Goal: Transaction & Acquisition: Purchase product/service

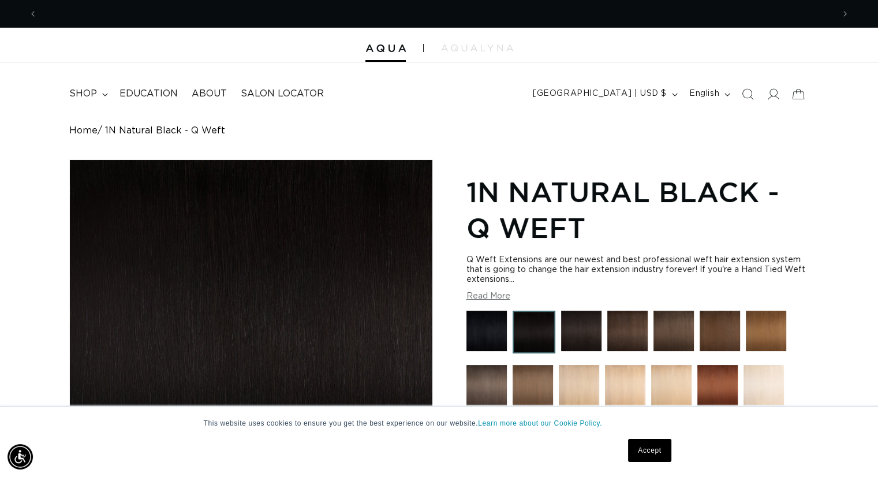
drag, startPoint x: 655, startPoint y: 455, endPoint x: 658, endPoint y: 440, distance: 15.2
click at [655, 455] on link "Accept" at bounding box center [649, 450] width 43 height 23
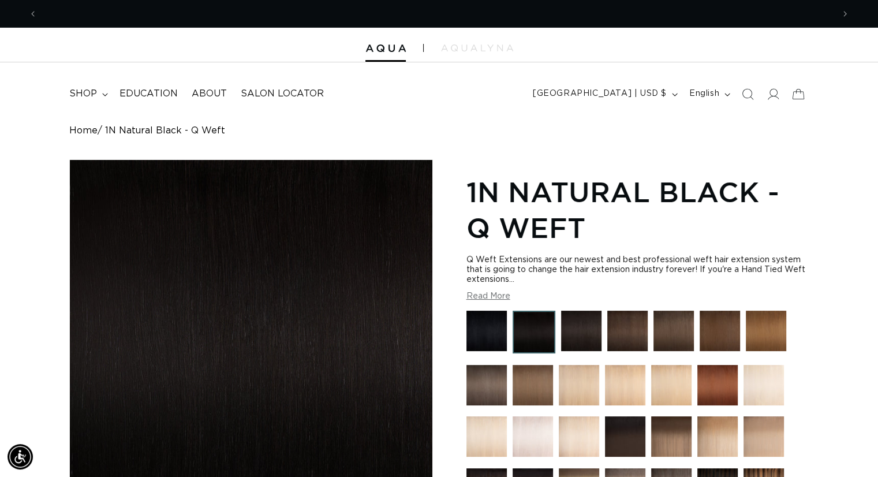
scroll to position [0, 1591]
click at [572, 261] on div "Q Weft Extensions are our newest and best professional weft hair extension syst…" at bounding box center [637, 269] width 342 height 29
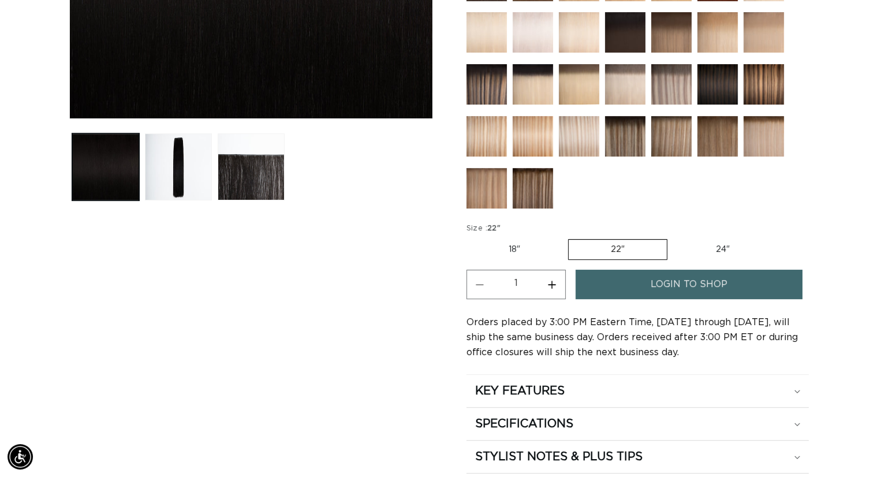
scroll to position [0, 796]
click at [715, 284] on span "login to shop" at bounding box center [688, 283] width 77 height 29
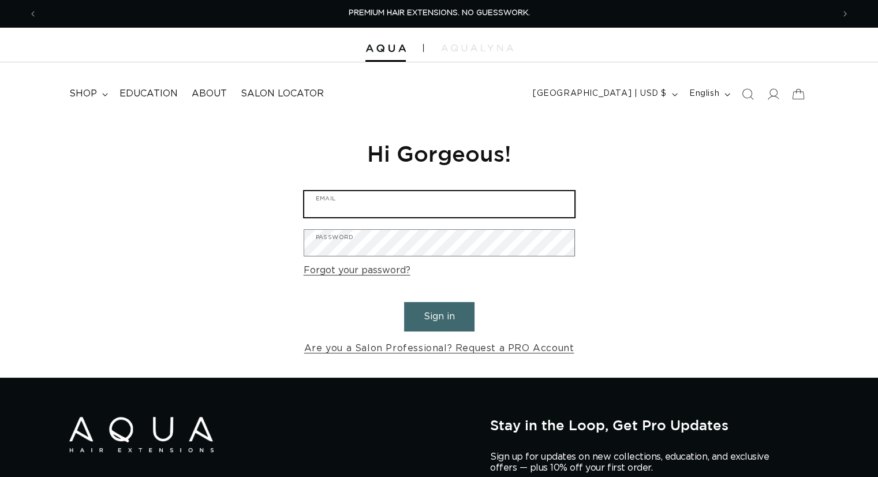
click at [334, 209] on input "Email" at bounding box center [439, 204] width 270 height 26
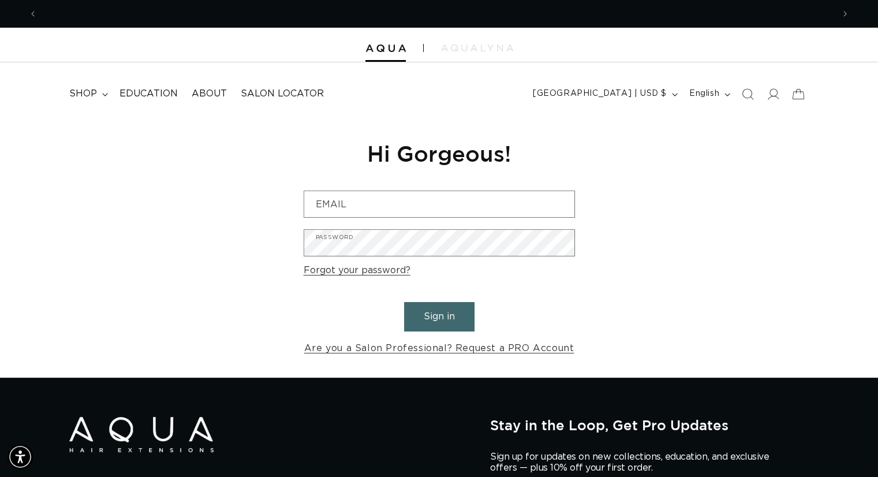
scroll to position [0, 796]
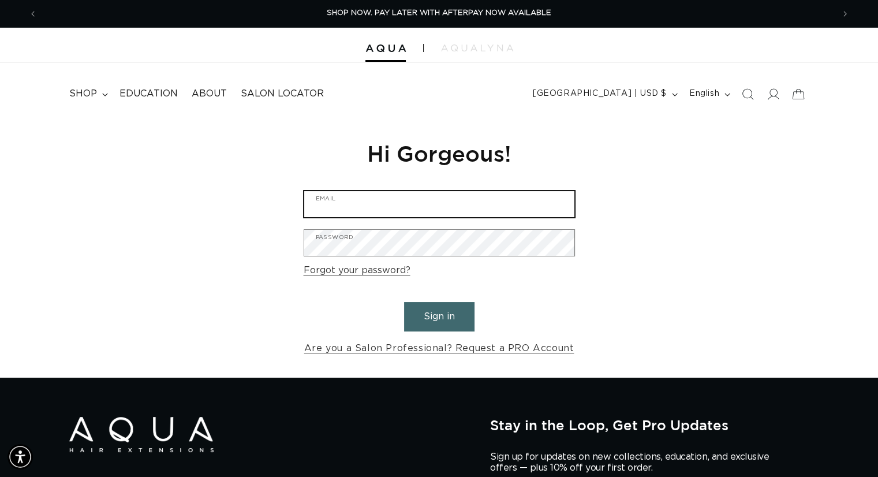
type input "kathryns@blushsalonfargo.com"
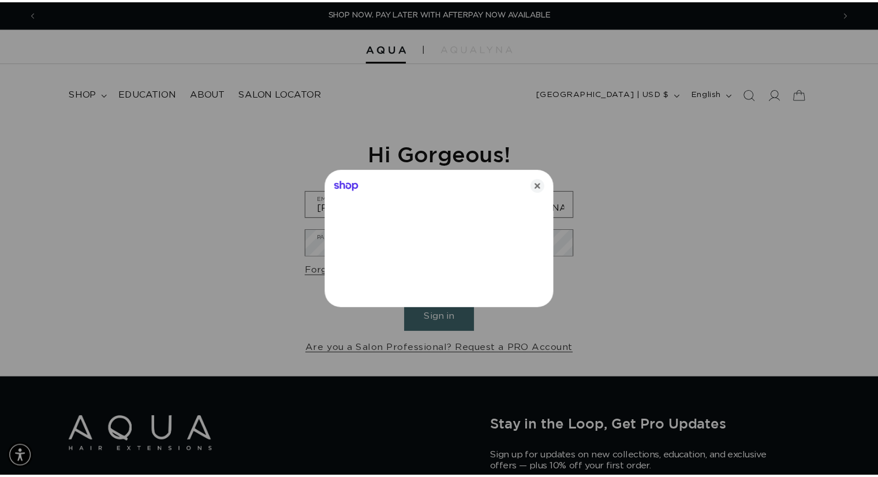
scroll to position [0, 1609]
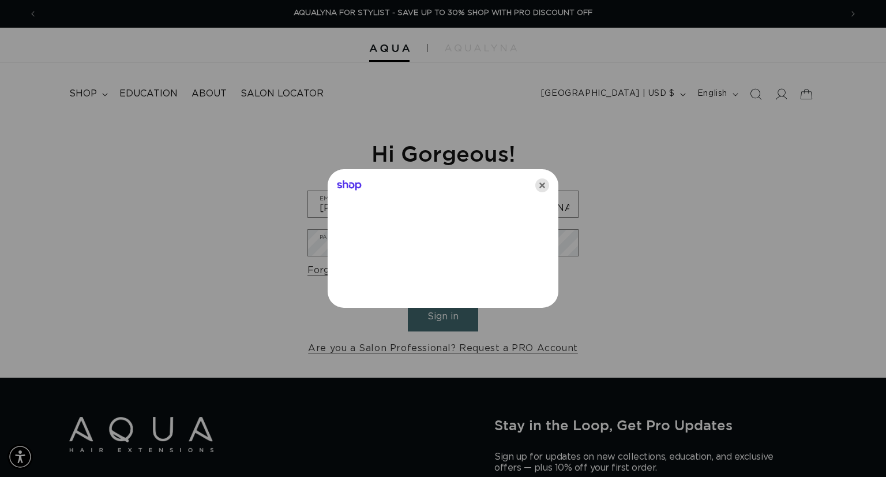
click at [545, 184] on icon "Close" at bounding box center [542, 185] width 14 height 14
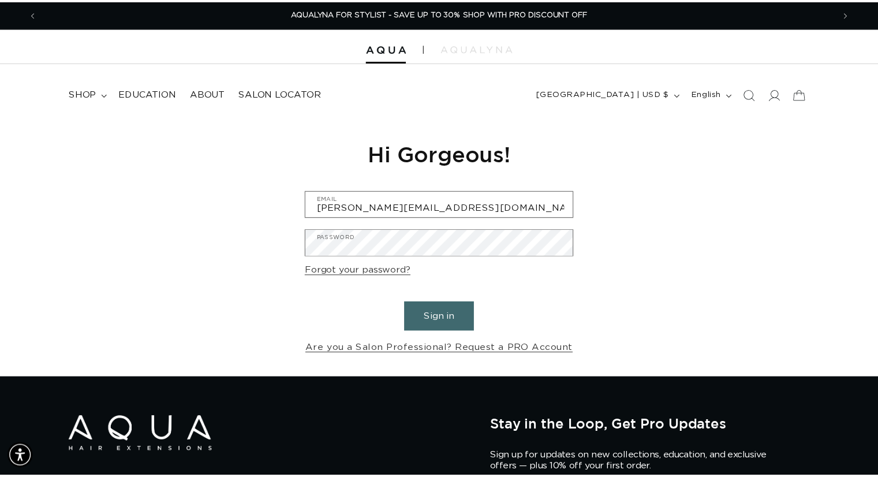
scroll to position [0, 1591]
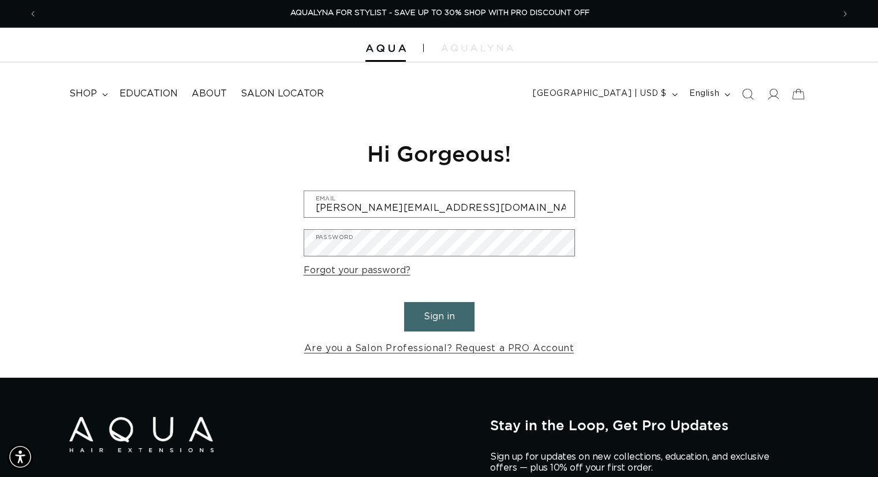
click at [430, 327] on button "Sign in" at bounding box center [439, 316] width 70 height 29
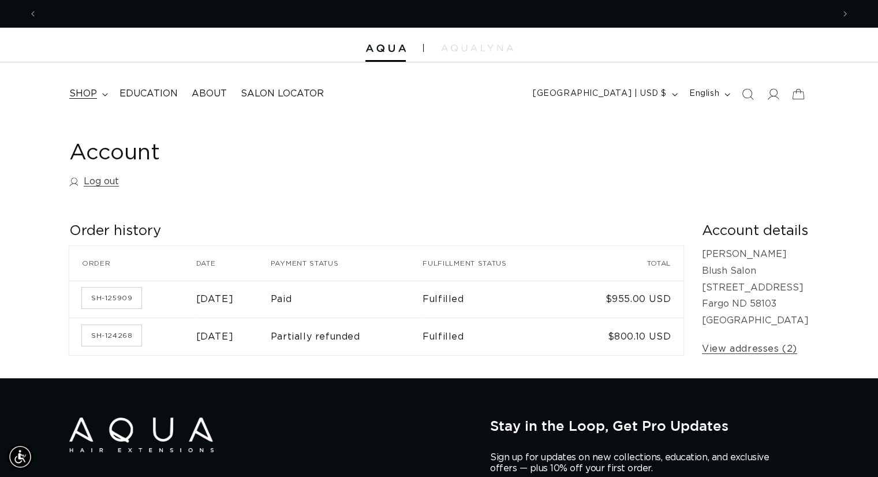
scroll to position [0, 796]
click at [93, 93] on span "shop" at bounding box center [83, 94] width 28 height 12
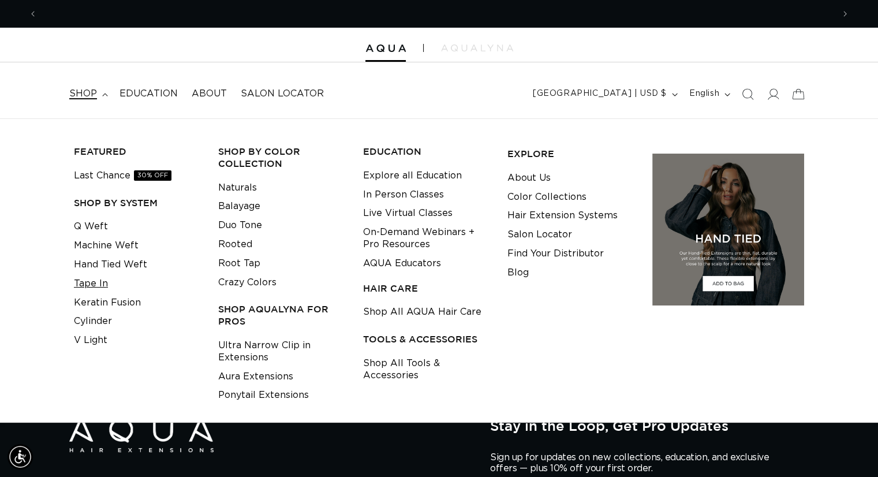
scroll to position [0, 1591]
click at [91, 226] on link "Q Weft" at bounding box center [91, 226] width 34 height 19
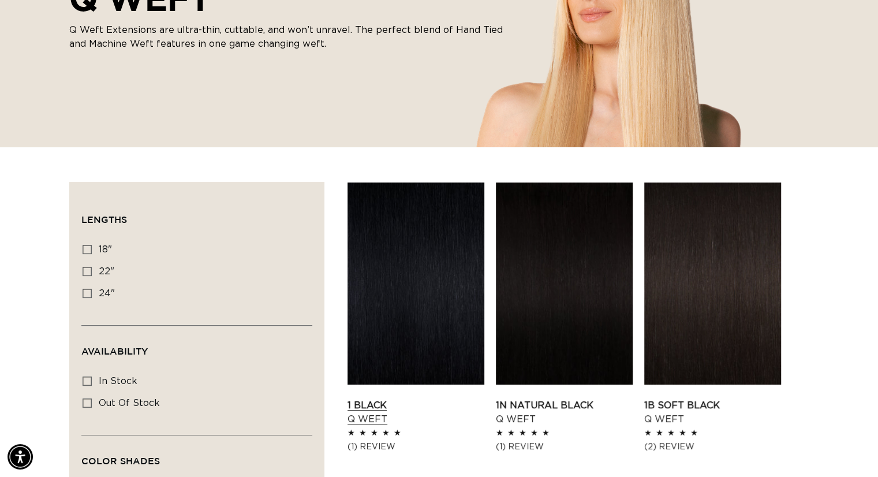
scroll to position [0, 796]
click at [411, 398] on link "1 Black Q Weft" at bounding box center [415, 412] width 137 height 28
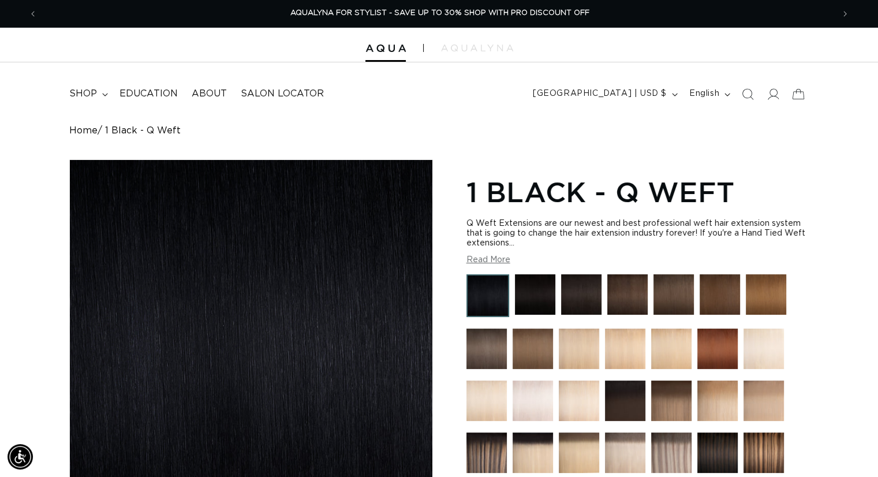
scroll to position [115, 0]
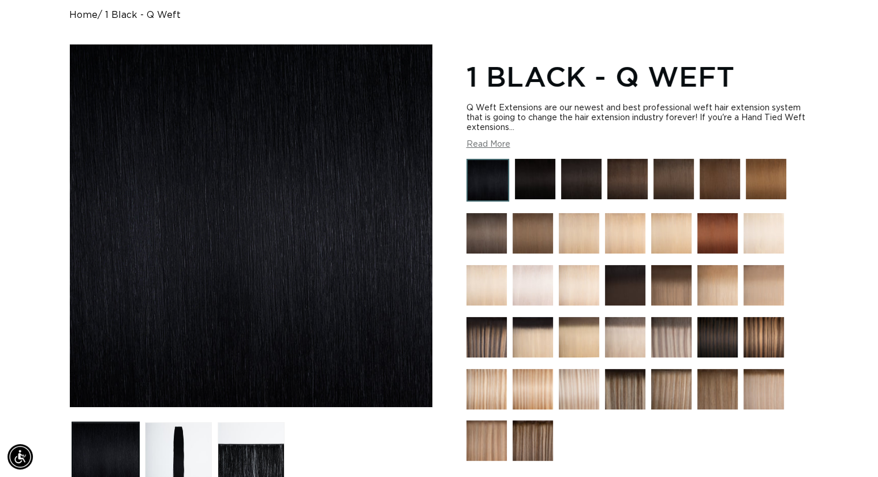
click at [583, 317] on img at bounding box center [579, 337] width 40 height 40
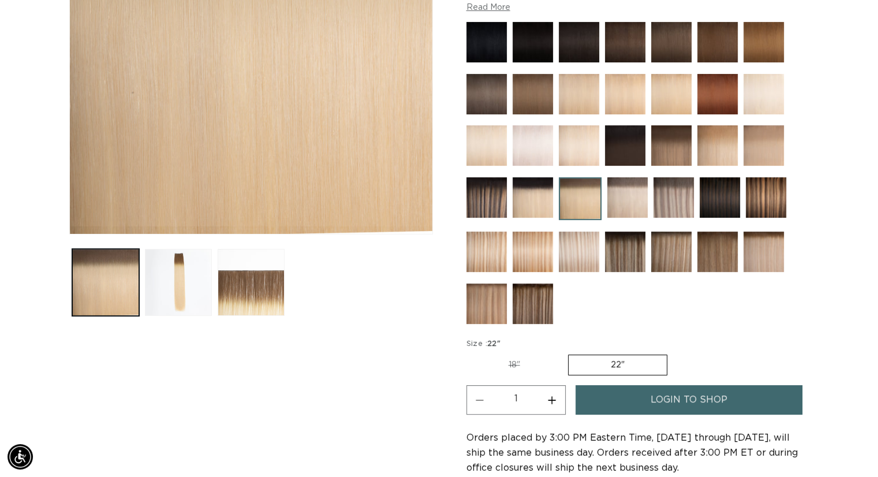
click at [703, 392] on span "login to shop" at bounding box center [688, 399] width 77 height 29
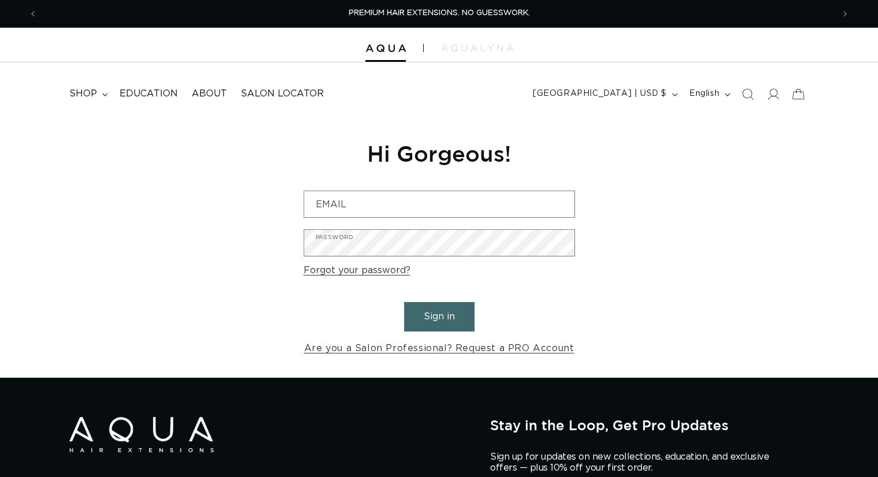
click at [338, 220] on form "Email Password Forgot your password? Sign in Are you a Salon Professional? Requ…" at bounding box center [439, 273] width 271 height 166
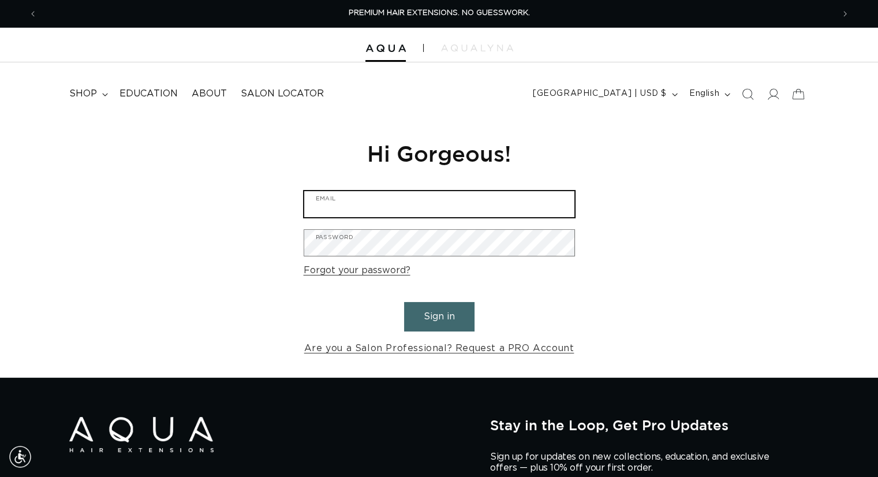
click at [343, 204] on input "Email" at bounding box center [439, 204] width 270 height 26
type input "kathryns@blushsalonfargo.com"
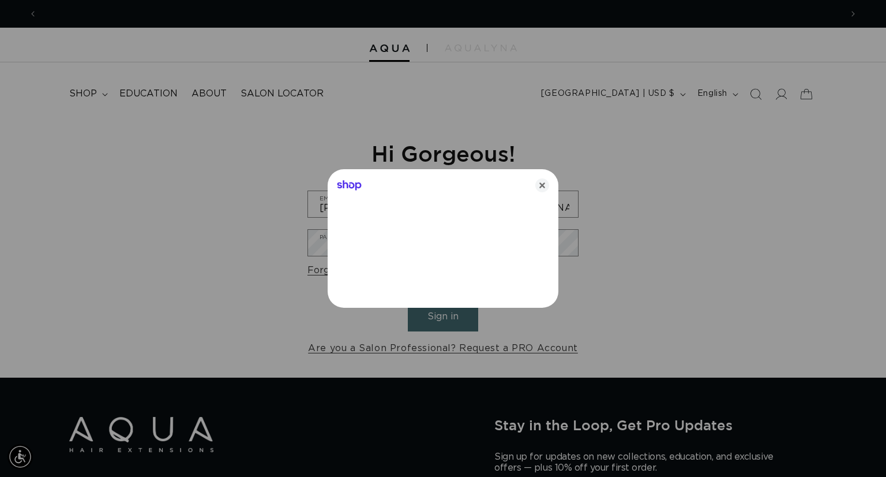
scroll to position [0, 804]
click at [543, 188] on icon "Close" at bounding box center [542, 185] width 14 height 14
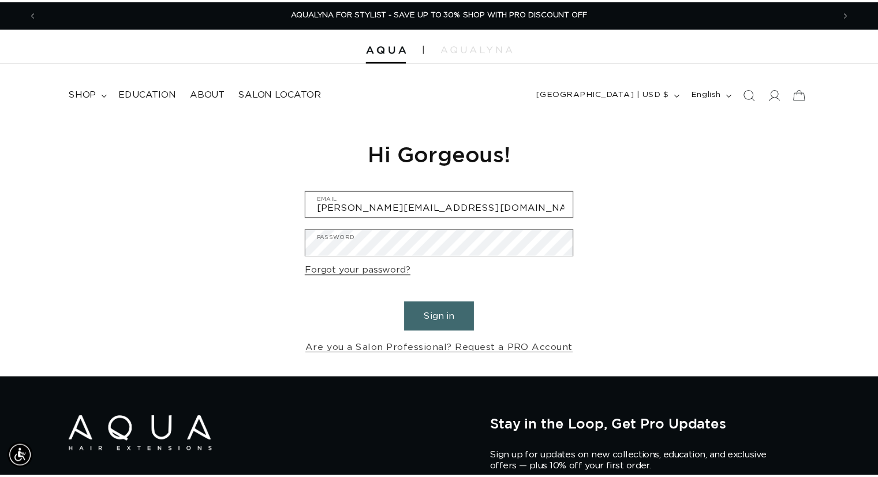
scroll to position [0, 1591]
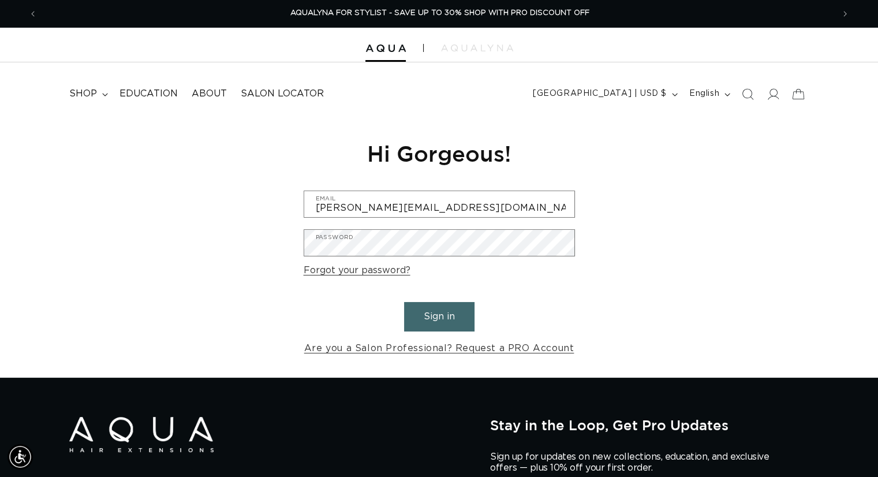
click at [452, 312] on button "Sign in" at bounding box center [439, 316] width 70 height 29
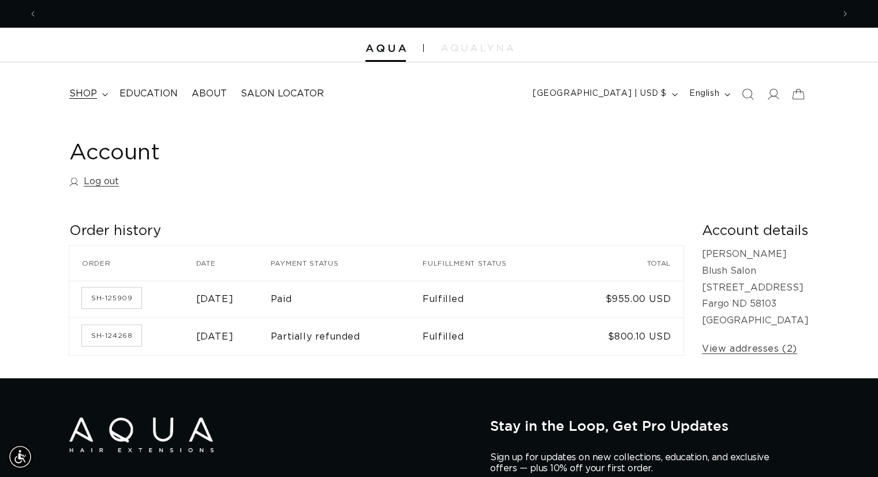
scroll to position [0, 796]
click at [102, 93] on icon at bounding box center [105, 94] width 6 height 3
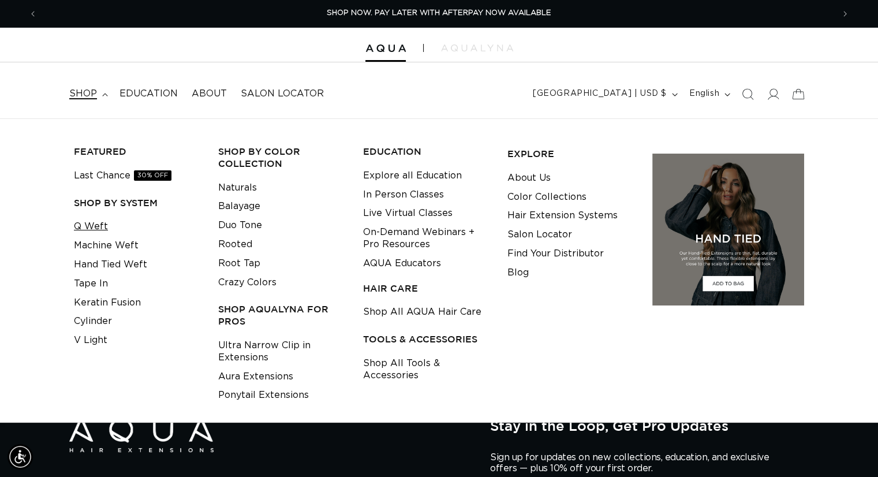
click at [99, 223] on link "Q Weft" at bounding box center [91, 226] width 34 height 19
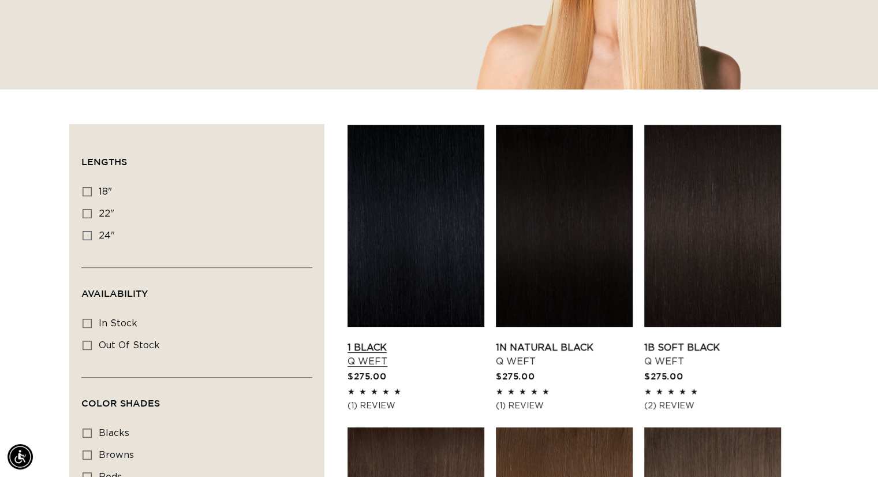
click at [383, 340] on link "1 Black Q Weft" at bounding box center [415, 354] width 137 height 28
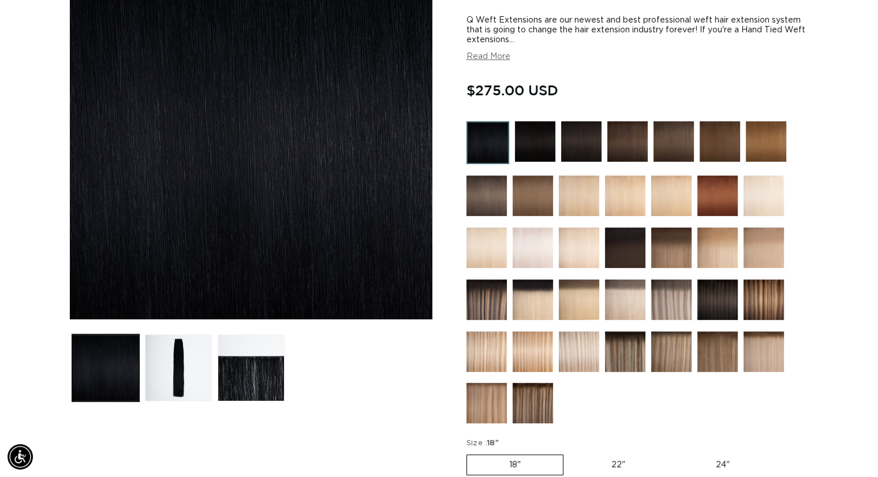
scroll to position [346, 0]
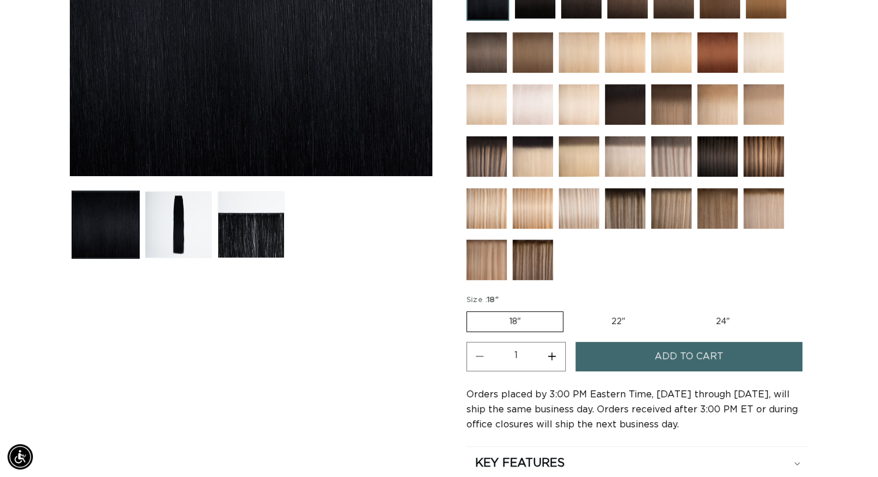
click at [625, 312] on label "22" Variant sold out or unavailable" at bounding box center [618, 322] width 98 height 20
click at [570, 309] on input "22" Variant sold out or unavailable" at bounding box center [569, 309] width 1 height 1
radio input "true"
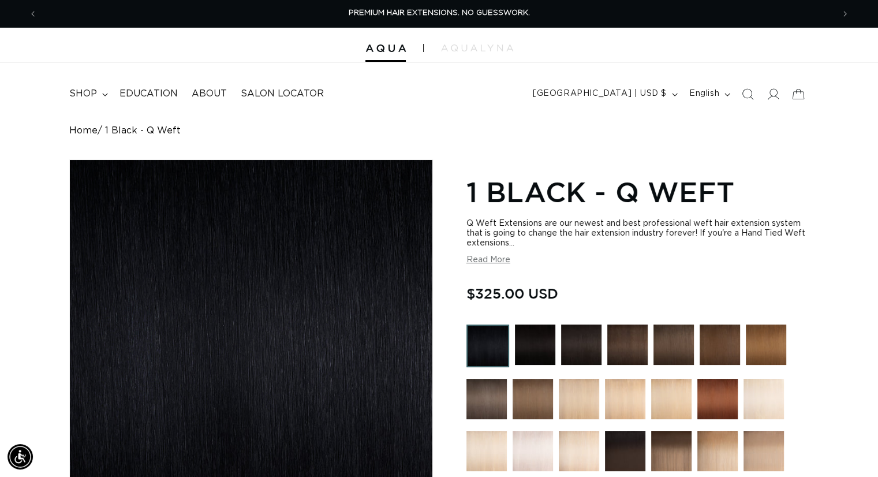
click at [466, 188] on h1 "1 Black - Q Weft" at bounding box center [637, 192] width 342 height 36
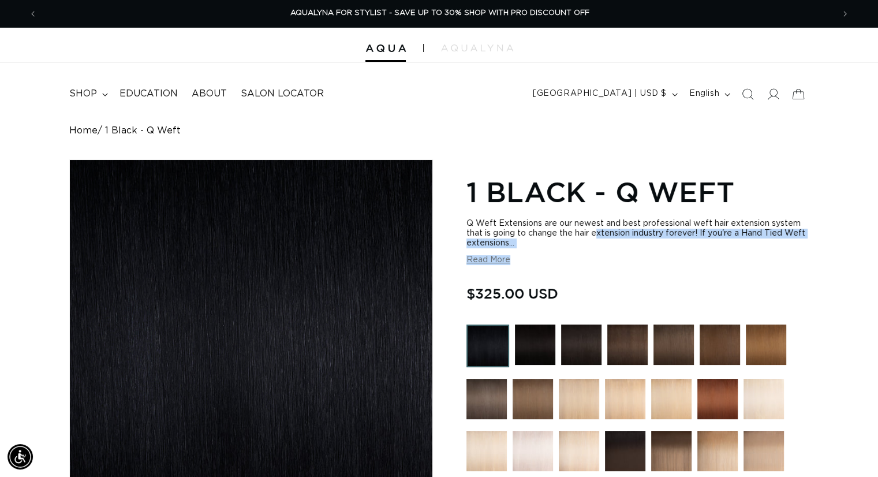
drag, startPoint x: 535, startPoint y: 252, endPoint x: 485, endPoint y: 225, distance: 56.3
click at [492, 229] on div "Q Weft Extensions are our newest and best professional weft hair extension syst…" at bounding box center [637, 242] width 342 height 46
click at [485, 224] on div "Q Weft Extensions are our newest and best professional weft hair extension syst…" at bounding box center [637, 233] width 342 height 29
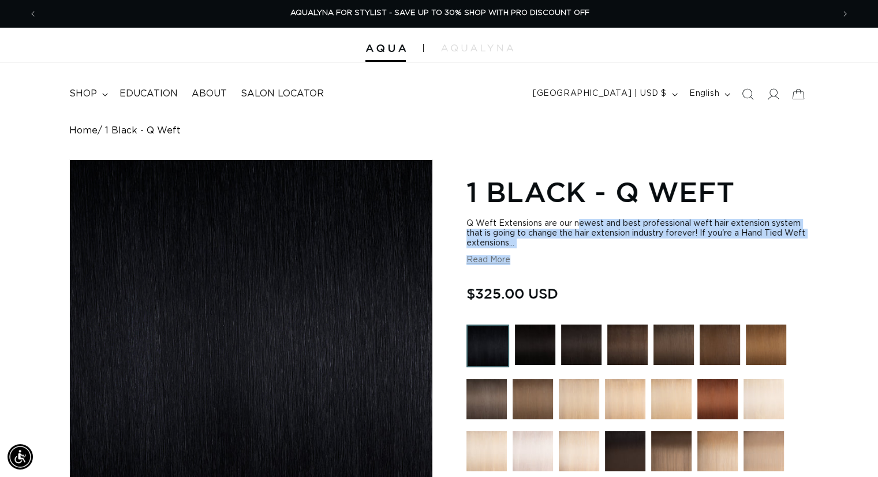
drag, startPoint x: 485, startPoint y: 224, endPoint x: 526, endPoint y: 249, distance: 48.4
click at [526, 249] on div "Q Weft Extensions are our newest and best professional weft hair extension syst…" at bounding box center [637, 242] width 342 height 46
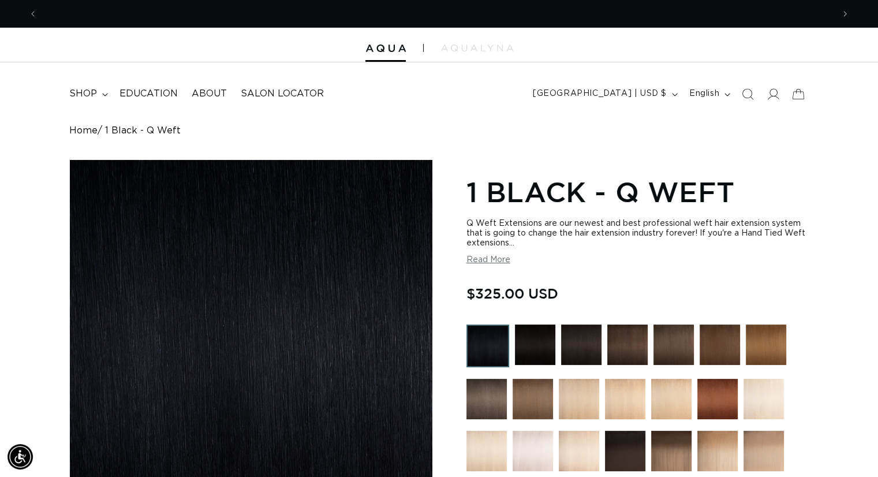
scroll to position [0, 0]
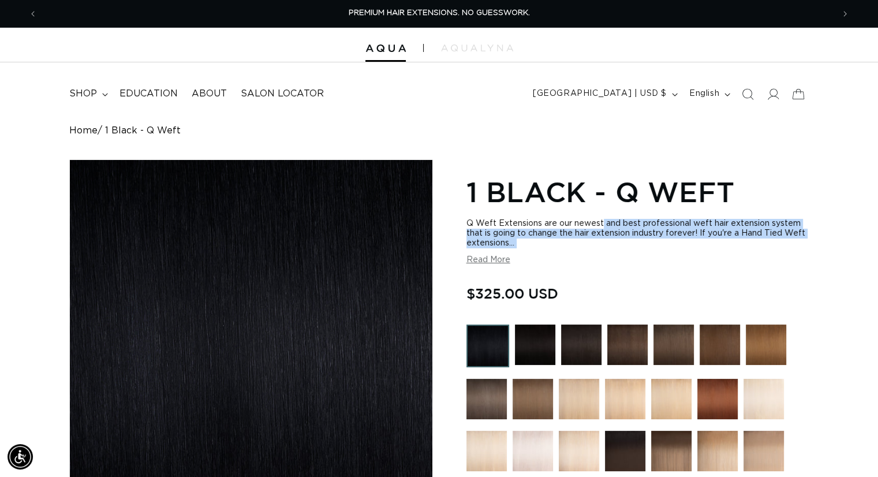
drag, startPoint x: 526, startPoint y: 248, endPoint x: 500, endPoint y: 224, distance: 35.2
click at [500, 224] on div "Q Weft Extensions are our newest and best professional weft hair extension syst…" at bounding box center [637, 242] width 342 height 46
click at [500, 224] on div "Q Weft Extensions are our newest and best professional weft hair extension syst…" at bounding box center [637, 233] width 342 height 29
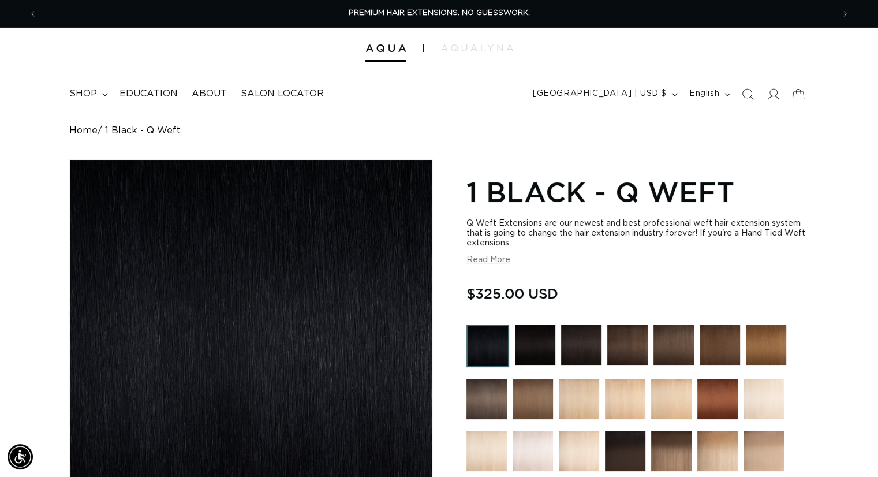
click at [480, 289] on span "$325.00 USD" at bounding box center [512, 293] width 92 height 22
click at [558, 287] on span "$325.00 USD" at bounding box center [512, 293] width 92 height 22
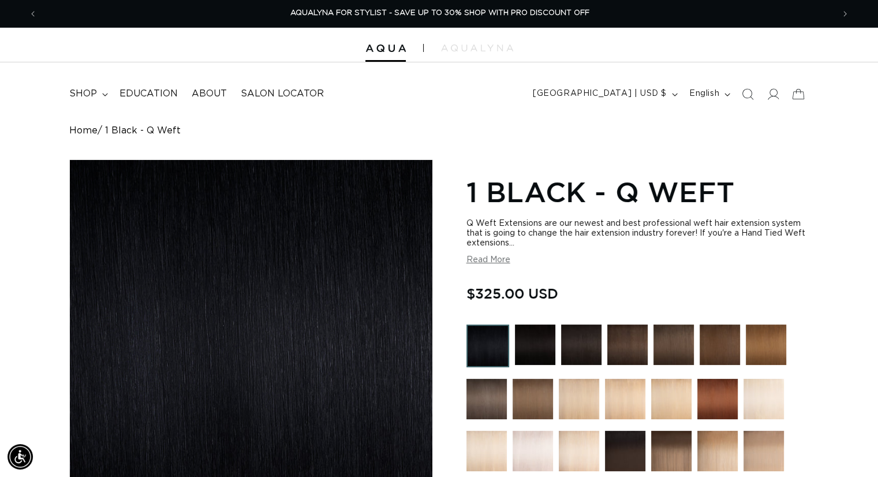
click at [477, 294] on span "$325.00 USD" at bounding box center [512, 293] width 92 height 22
drag, startPoint x: 634, startPoint y: 152, endPoint x: 637, endPoint y: 186, distance: 34.2
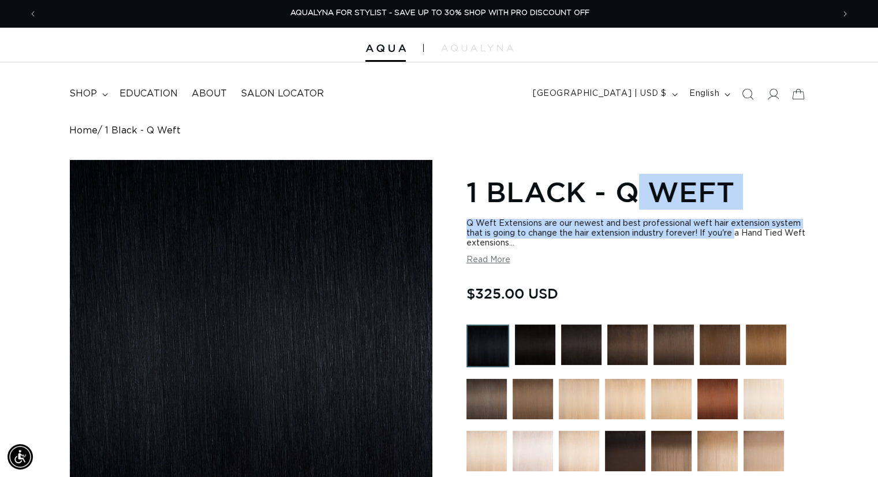
drag, startPoint x: 637, startPoint y: 186, endPoint x: 668, endPoint y: 238, distance: 60.1
click at [668, 238] on div "Q Weft Extensions are our newest and best professional weft hair extension syst…" at bounding box center [637, 233] width 342 height 29
